Goal: Navigation & Orientation: Find specific page/section

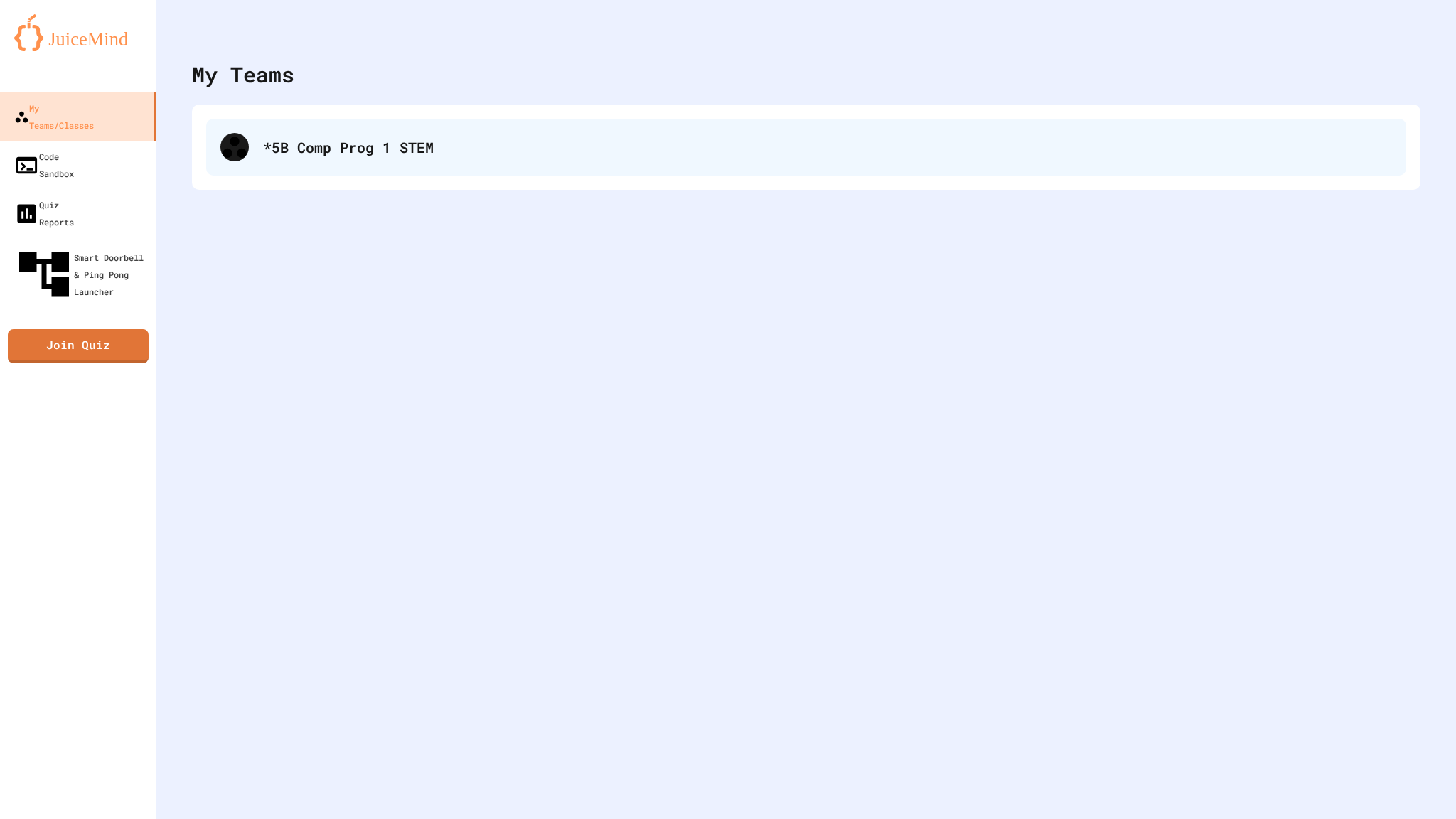
click at [780, 162] on div "*5B Comp Prog 1 STEM" at bounding box center [806, 147] width 1200 height 57
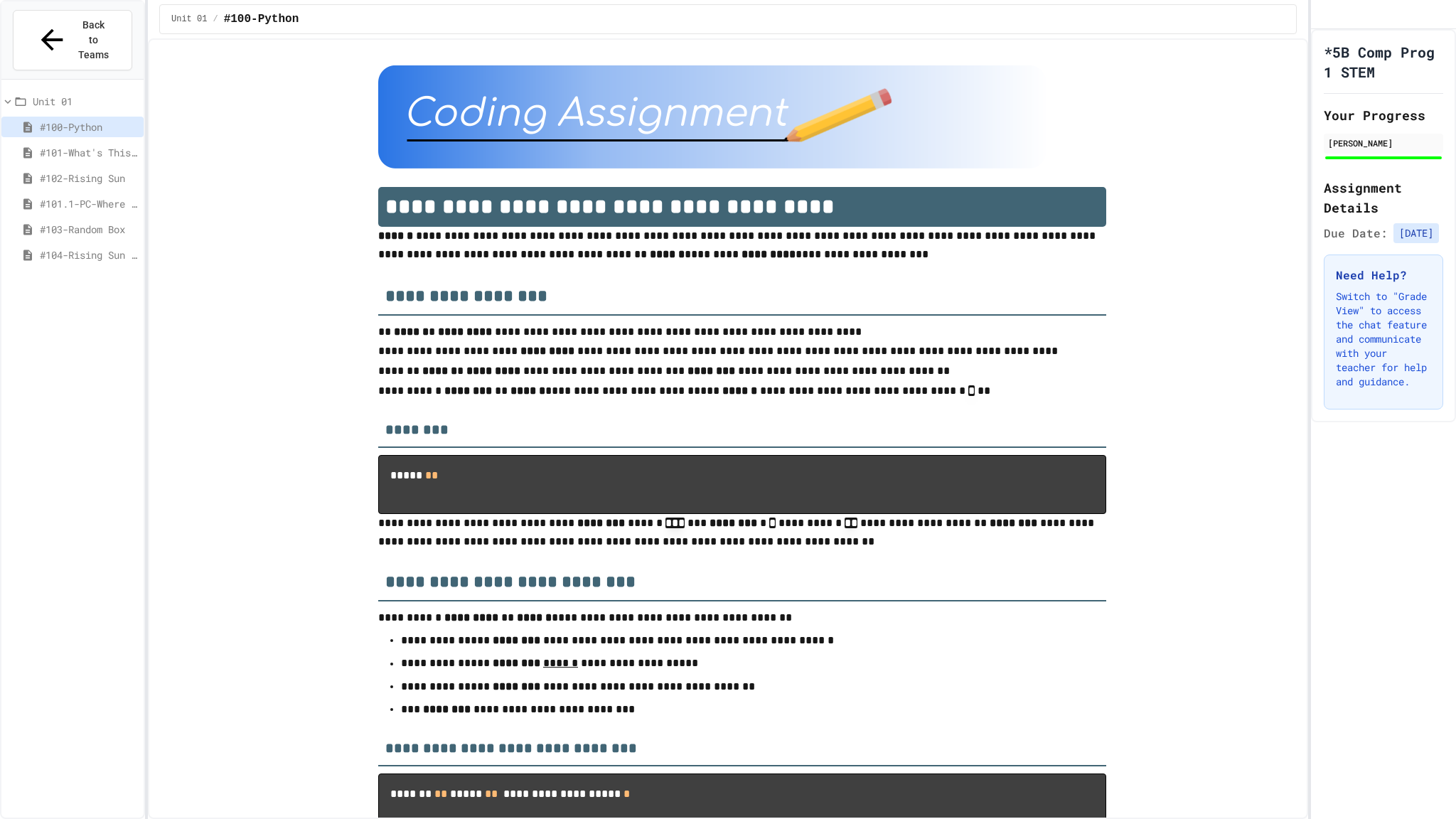
click at [89, 94] on span "Unit 01" at bounding box center [85, 101] width 105 height 15
click at [89, 94] on span "Unit 01" at bounding box center [87, 101] width 102 height 15
